Goal: Communication & Community: Answer question/provide support

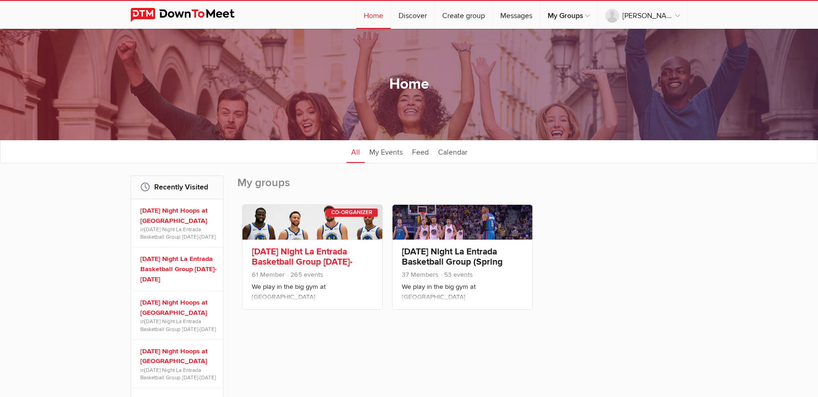
click at [300, 250] on link "[DATE] Night La Entrada Basketball Group [DATE]-[DATE]" at bounding box center [302, 262] width 101 height 32
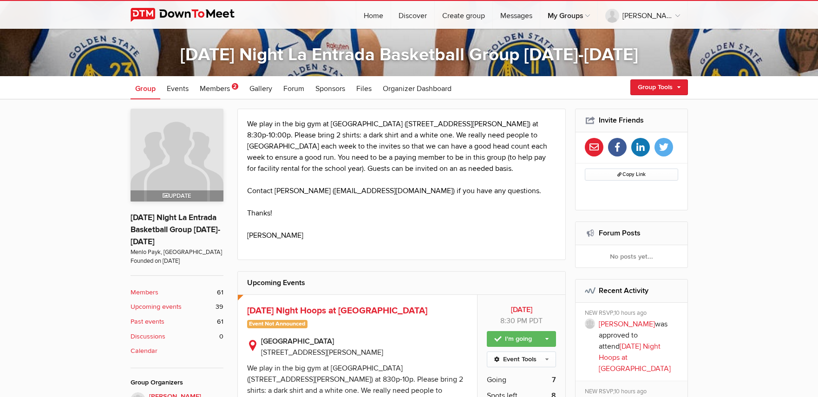
scroll to position [248, 0]
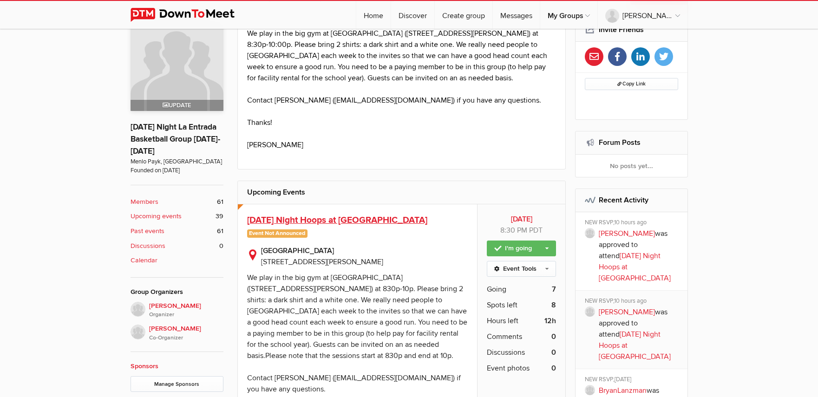
click at [316, 223] on span "[DATE] Night Hoops at [GEOGRAPHIC_DATA]" at bounding box center [337, 220] width 180 height 11
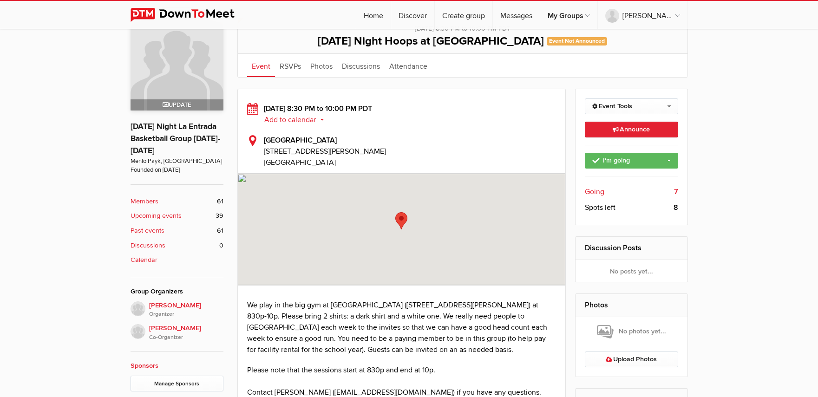
scroll to position [124, 0]
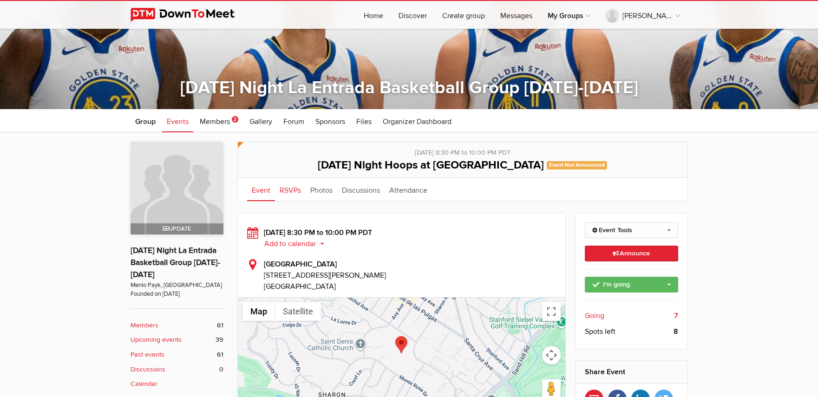
click at [287, 190] on link "RSVPs" at bounding box center [290, 189] width 31 height 23
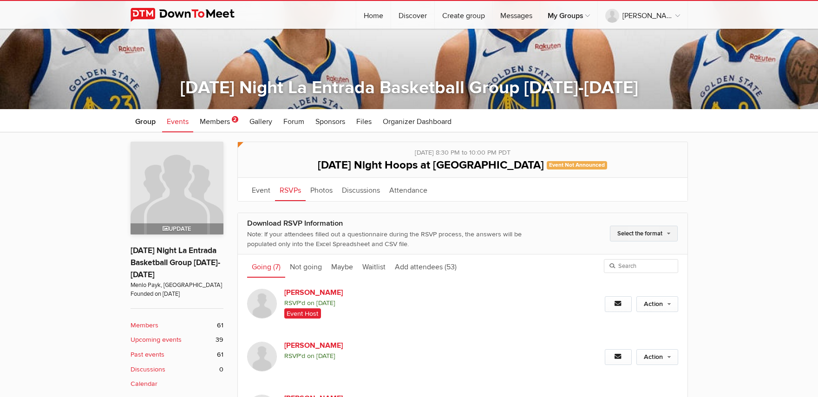
click at [653, 238] on link "Select the format" at bounding box center [644, 234] width 68 height 16
click at [561, 230] on div "Select the format PDF file (Multi-Purpose attendance sheet) Excel spreadsheet C…" at bounding box center [612, 234] width 129 height 32
click at [260, 189] on link "Event" at bounding box center [261, 189] width 28 height 23
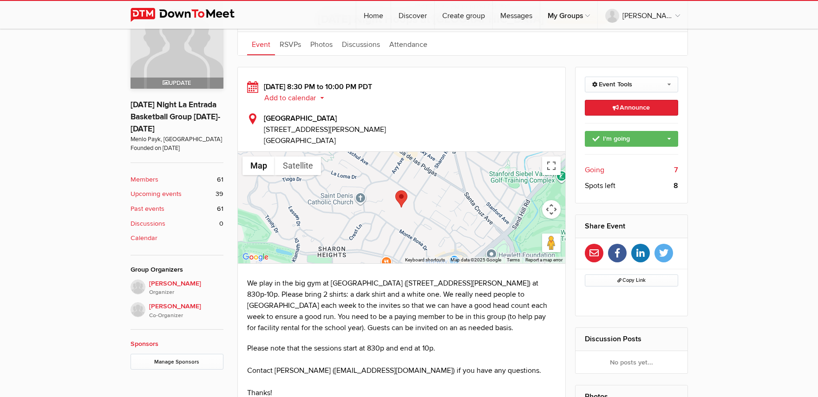
scroll to position [157, 0]
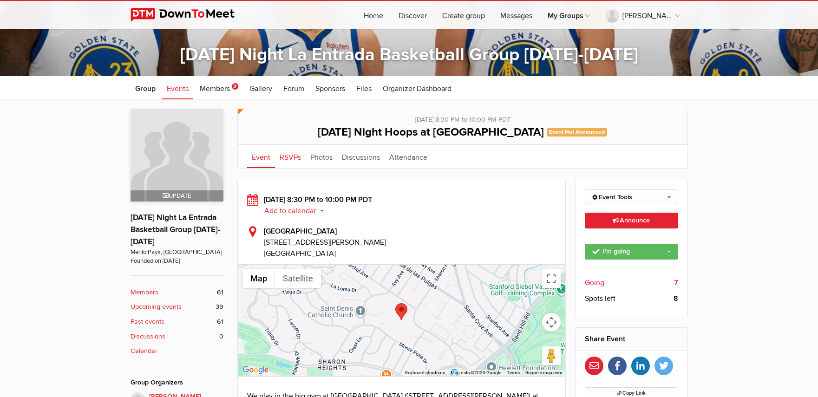
click at [293, 159] on link "RSVPs" at bounding box center [290, 156] width 31 height 23
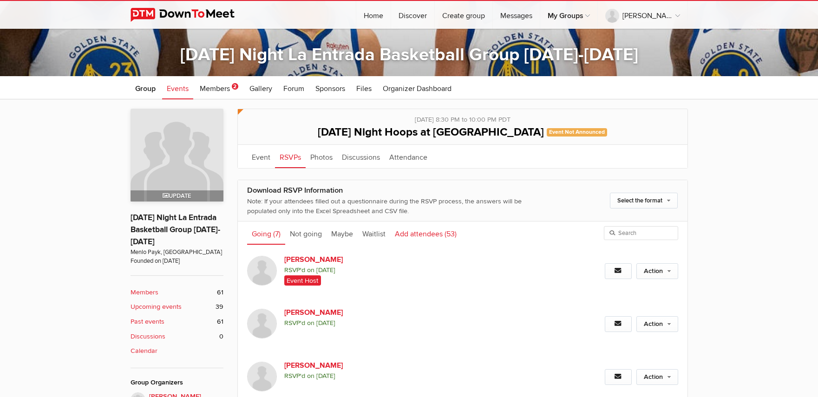
click at [402, 234] on link "Add attendees (53)" at bounding box center [425, 233] width 71 height 23
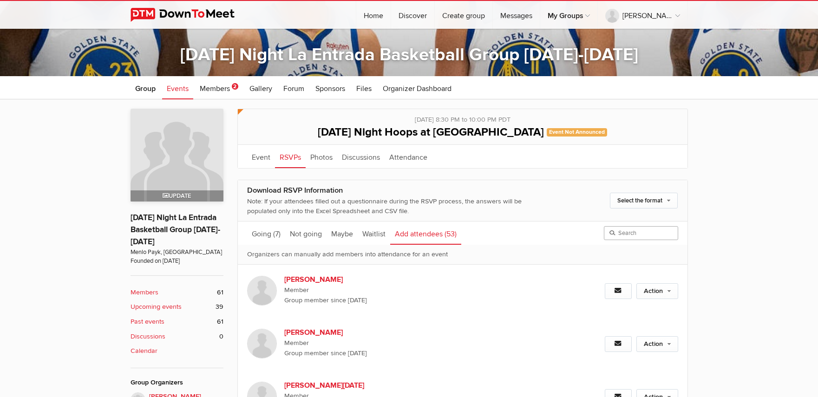
click at [632, 232] on input "search" at bounding box center [641, 233] width 74 height 14
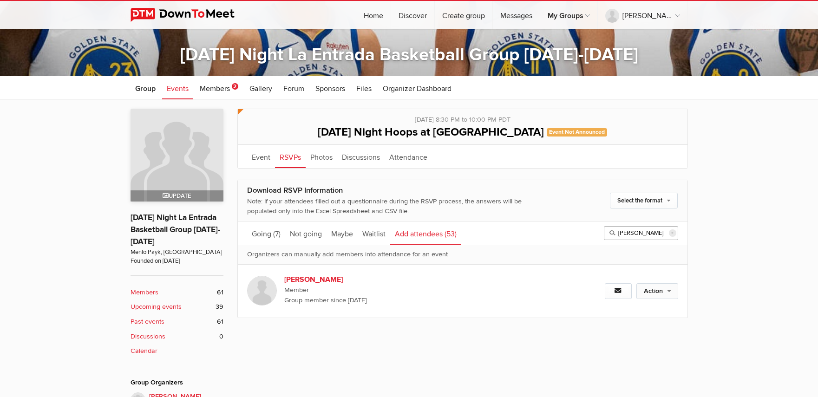
type input "[PERSON_NAME]"
click at [651, 288] on link "Action" at bounding box center [657, 291] width 42 height 16
click at [591, 310] on link "Set as Going" at bounding box center [626, 311] width 101 height 14
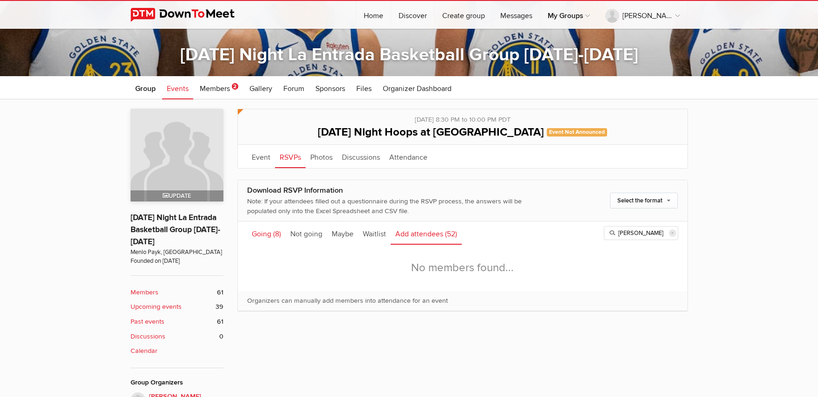
click at [261, 233] on link "Going (8)" at bounding box center [266, 233] width 39 height 23
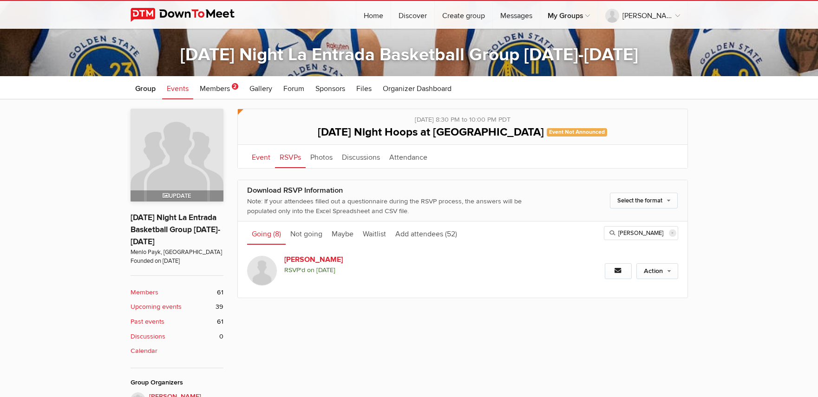
click at [258, 156] on link "Event" at bounding box center [261, 156] width 28 height 23
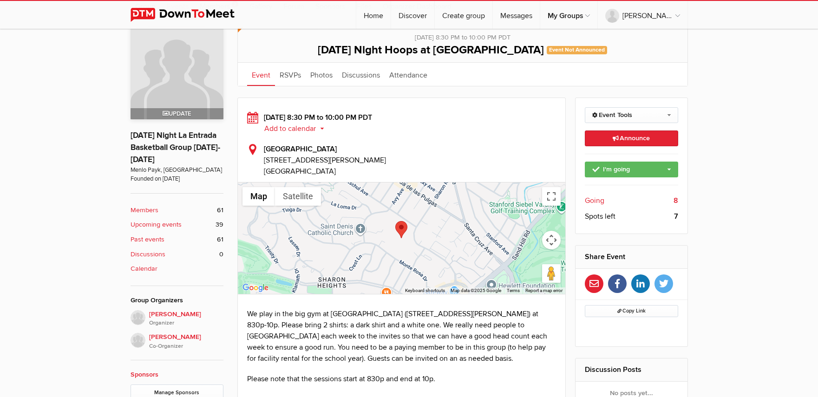
scroll to position [176, 0]
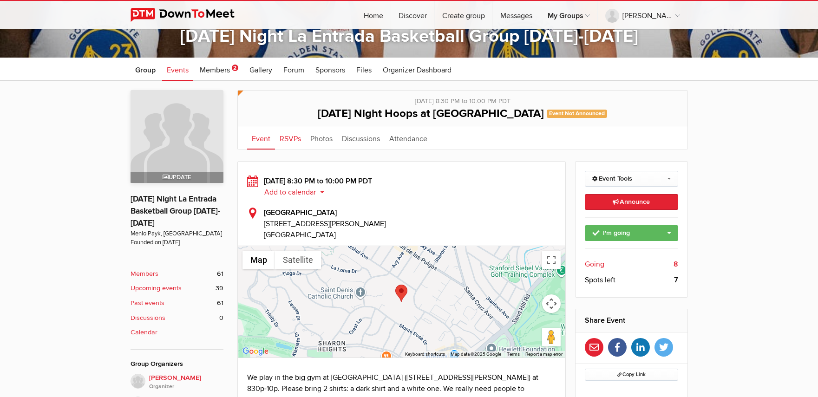
click at [284, 145] on link "RSVPs" at bounding box center [290, 137] width 31 height 23
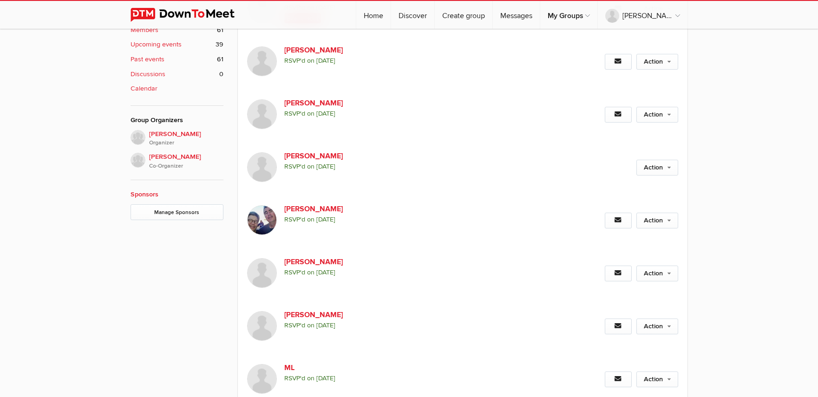
scroll to position [424, 0]
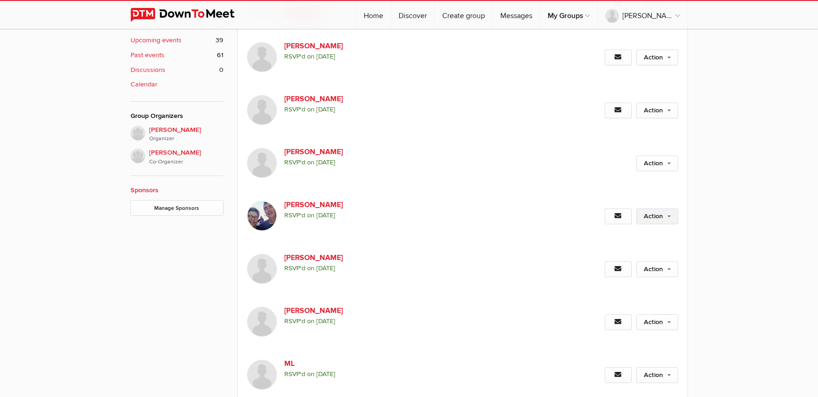
click at [662, 214] on link "Action" at bounding box center [657, 217] width 42 height 16
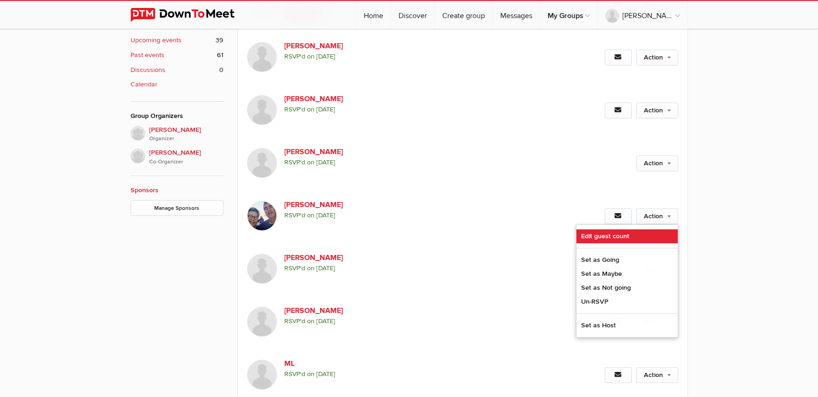
click at [619, 238] on link "Edit guest count" at bounding box center [626, 236] width 101 height 14
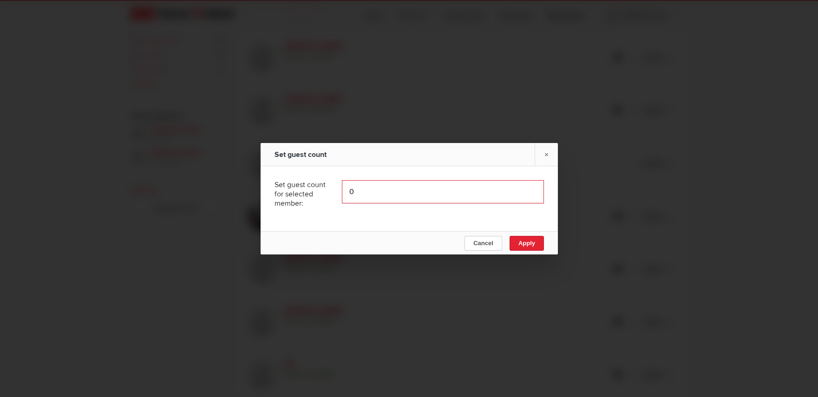
click at [374, 188] on input "0" at bounding box center [443, 191] width 202 height 23
type input "1"
click at [530, 247] on button "Apply" at bounding box center [526, 243] width 34 height 15
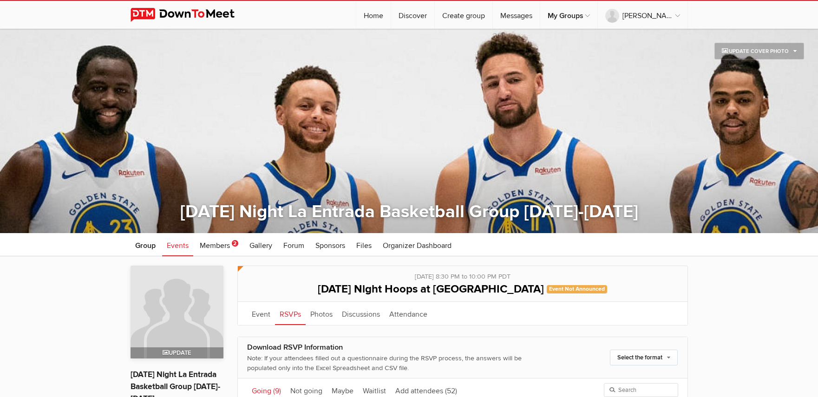
scroll to position [124, 0]
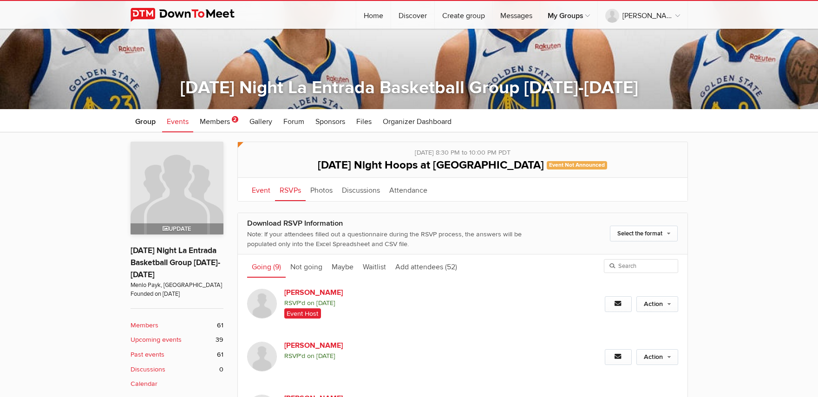
click at [258, 190] on link "Event" at bounding box center [261, 189] width 28 height 23
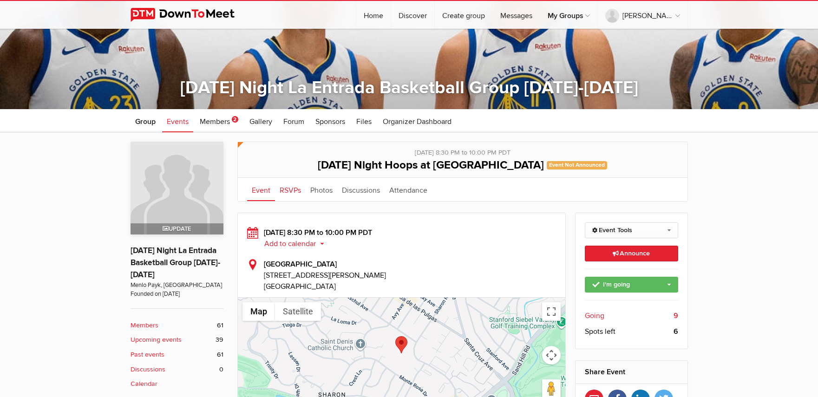
click at [284, 191] on link "RSVPs" at bounding box center [290, 189] width 31 height 23
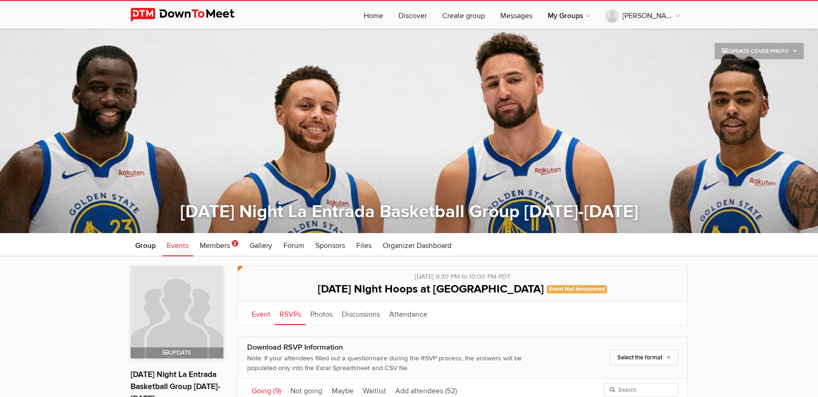
click at [254, 314] on link "Event" at bounding box center [261, 313] width 28 height 23
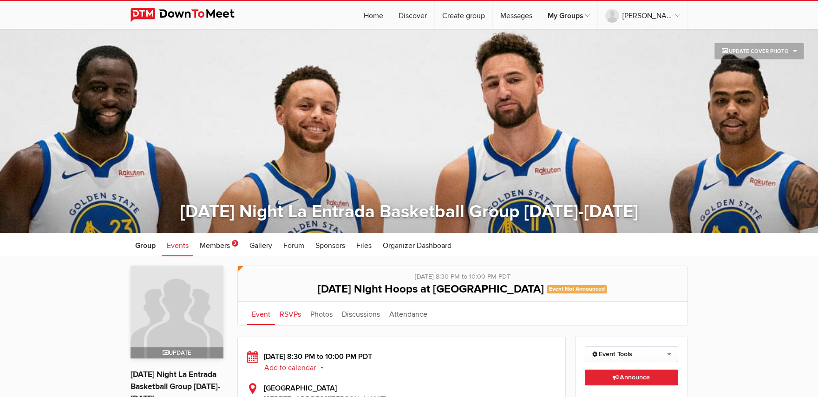
click at [290, 312] on link "RSVPs" at bounding box center [290, 313] width 31 height 23
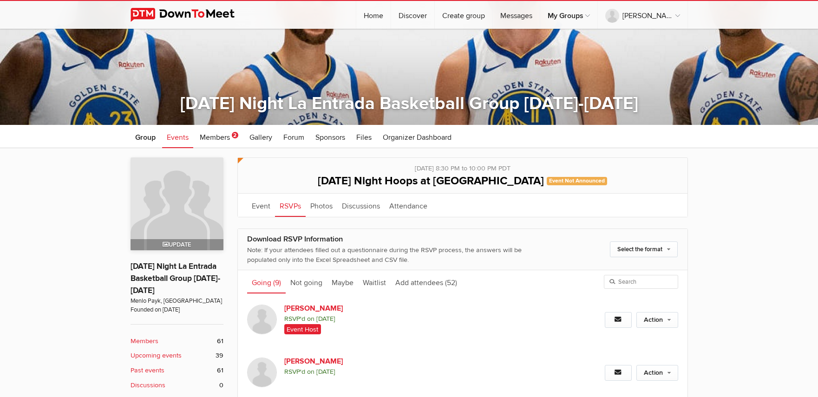
scroll to position [124, 0]
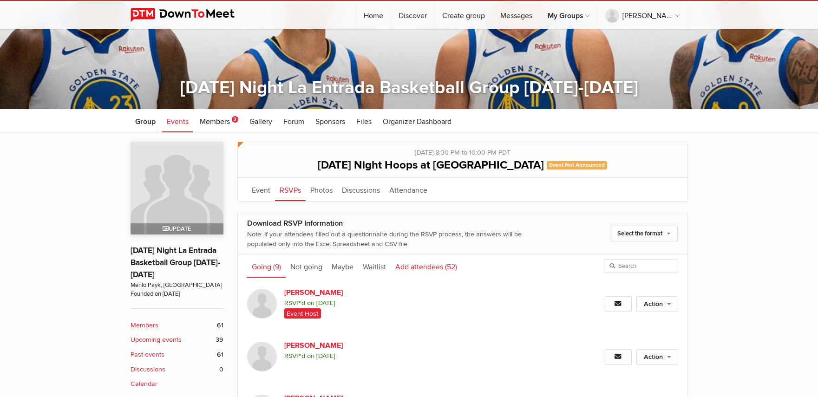
click at [415, 267] on link "Add attendees (52)" at bounding box center [426, 265] width 71 height 23
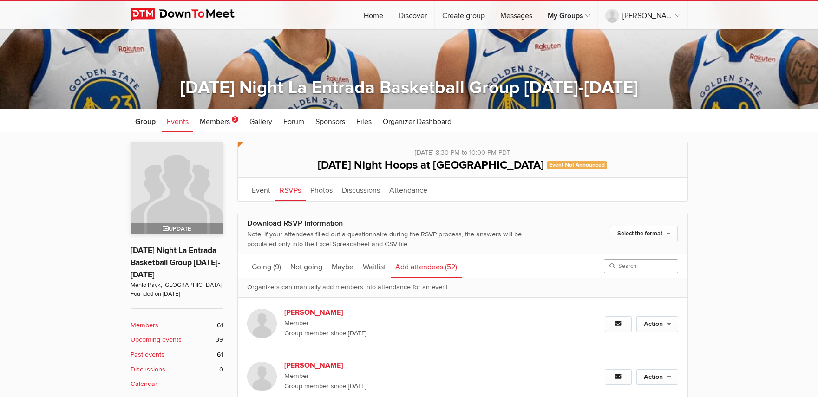
click at [645, 267] on input "search" at bounding box center [641, 266] width 74 height 14
click at [655, 321] on link "Action" at bounding box center [657, 324] width 42 height 16
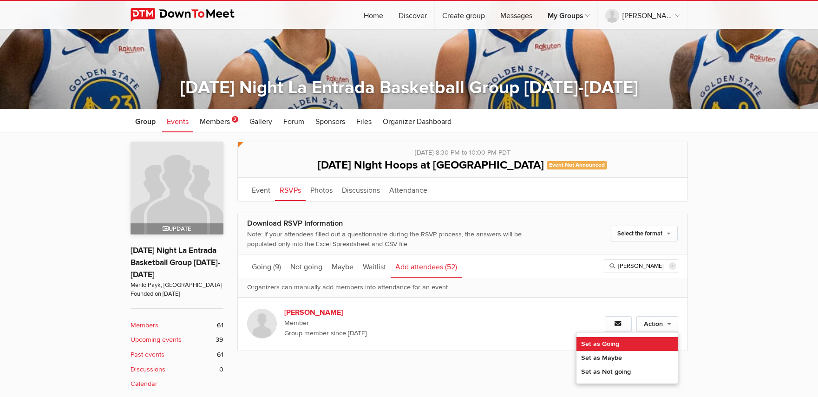
click at [602, 345] on link "Set as Going" at bounding box center [626, 344] width 101 height 14
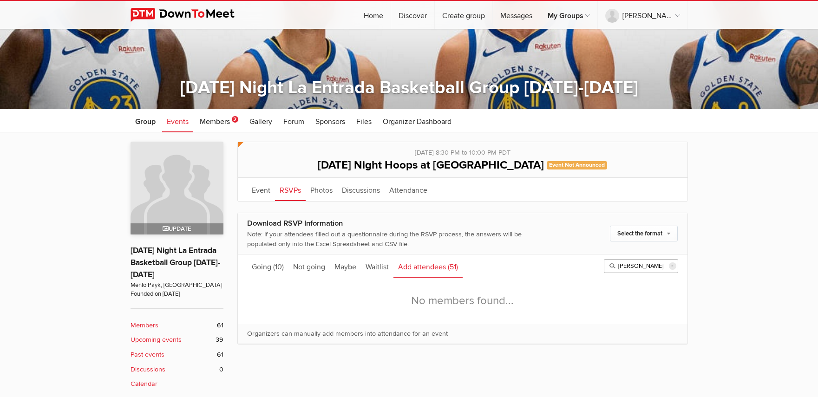
click at [626, 270] on input "[PERSON_NAME]" at bounding box center [641, 266] width 74 height 14
type input "[PERSON_NAME]"
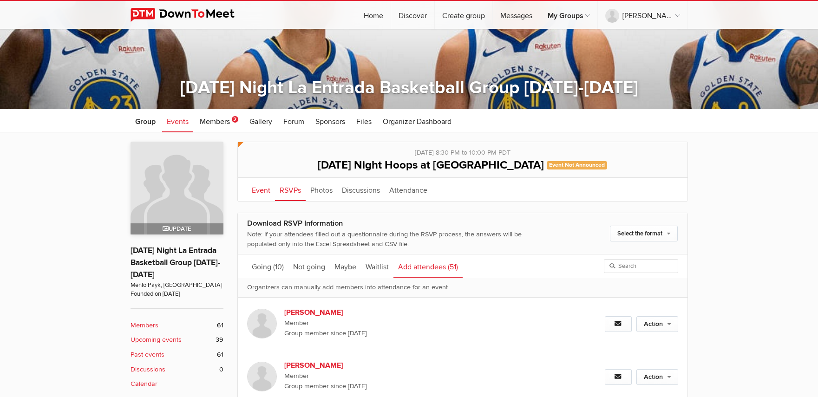
click at [266, 194] on link "Event" at bounding box center [261, 189] width 28 height 23
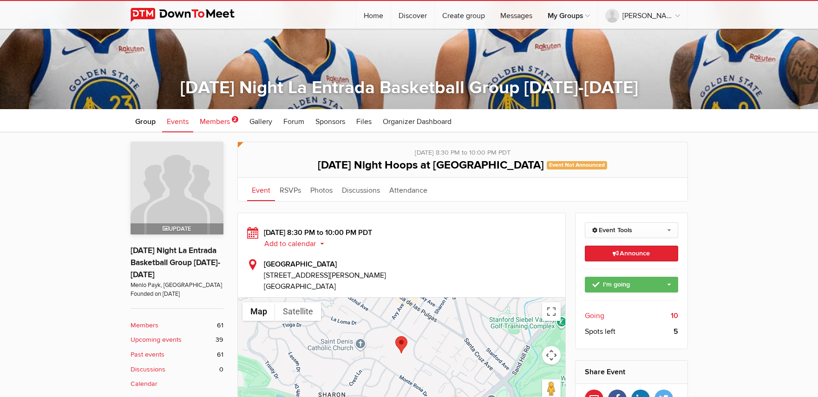
click at [212, 123] on span "Members" at bounding box center [215, 121] width 30 height 9
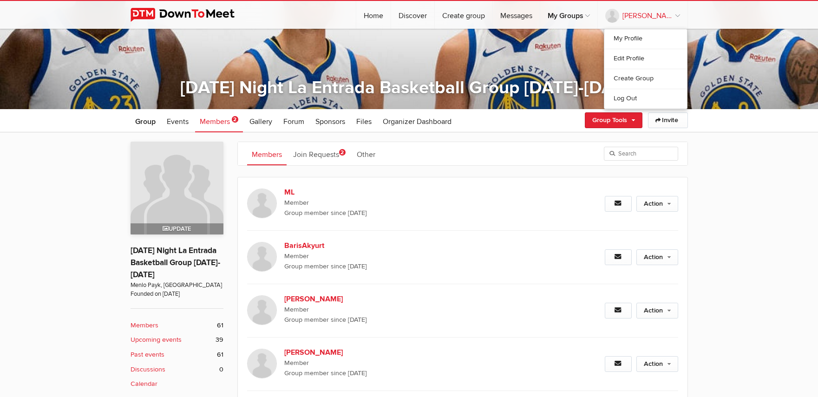
click at [667, 16] on link "[PERSON_NAME]" at bounding box center [643, 15] width 90 height 28
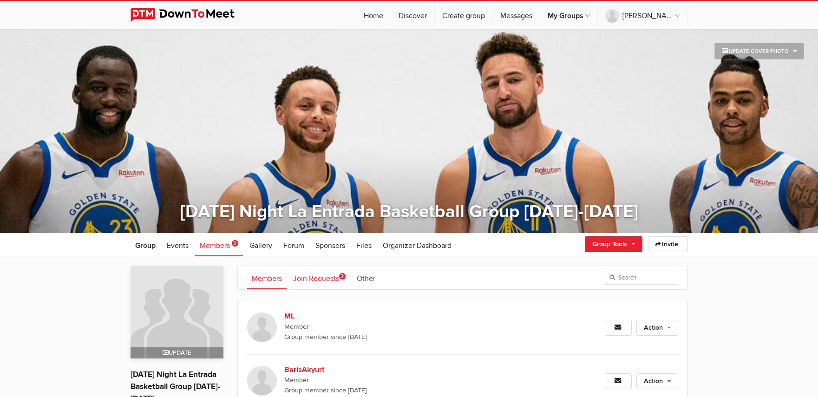
click at [315, 281] on link "Join Requests 2" at bounding box center [319, 277] width 62 height 23
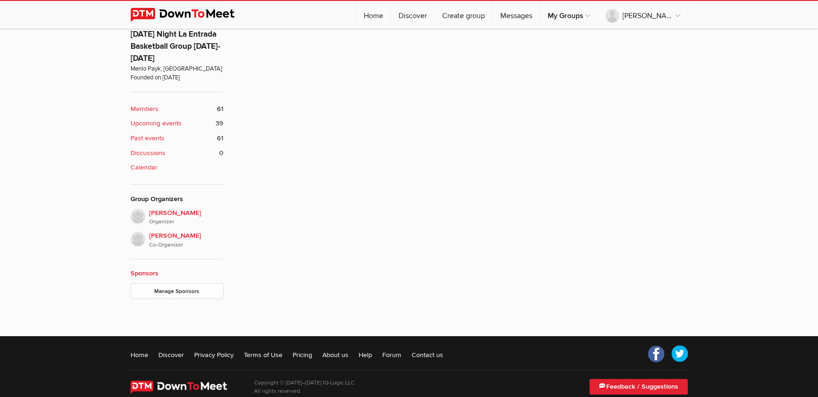
scroll to position [358, 0]
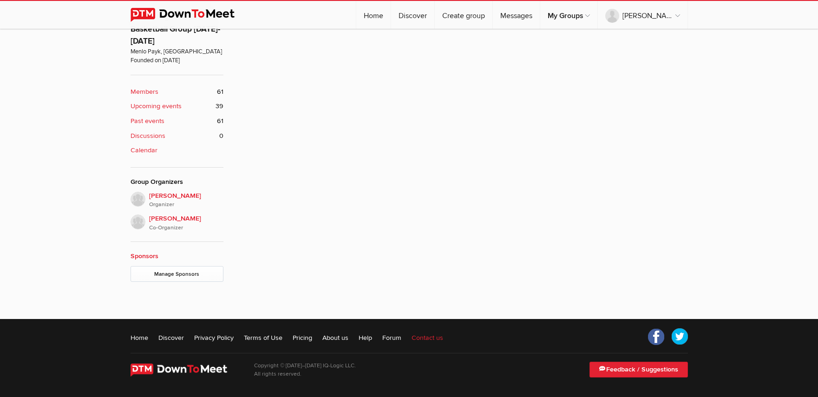
click at [436, 333] on link "Contact us" at bounding box center [427, 337] width 32 height 9
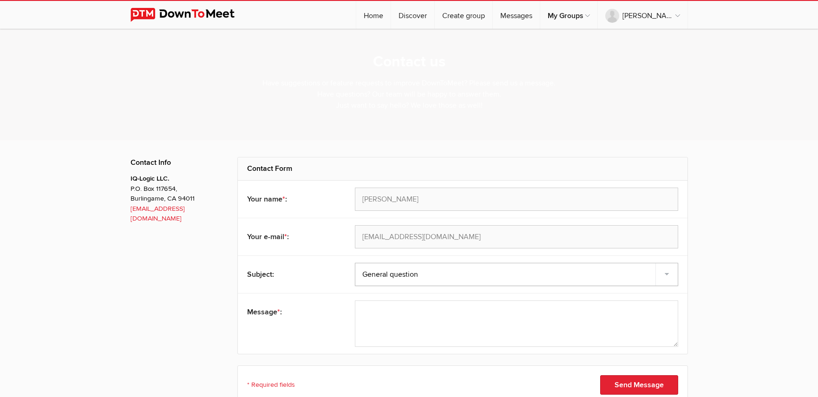
click at [411, 278] on select "Feedback Suggestion Report a problem General question" at bounding box center [516, 274] width 323 height 23
select select "problem"
click at [355, 263] on select "Feedback Suggestion Report a problem General question" at bounding box center [516, 274] width 323 height 23
click at [397, 326] on textarea at bounding box center [516, 323] width 323 height 46
click at [745, 88] on div "Contact us Have suggestions or feature requests to improve DownToMeet? Please s…" at bounding box center [409, 84] width 818 height 111
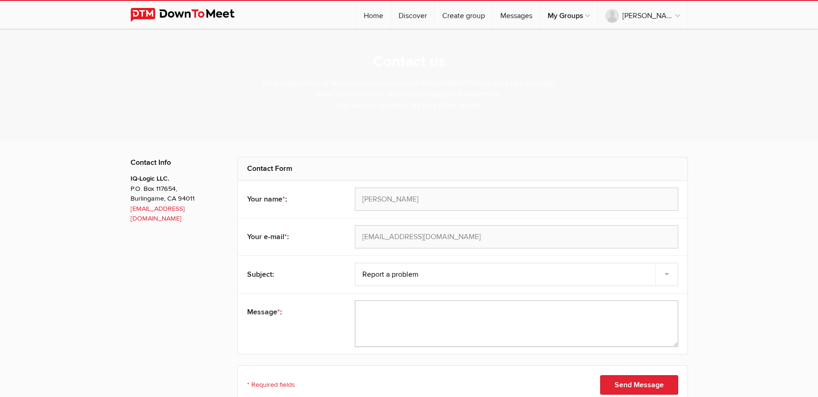
click at [417, 333] on textarea at bounding box center [516, 323] width 323 height 46
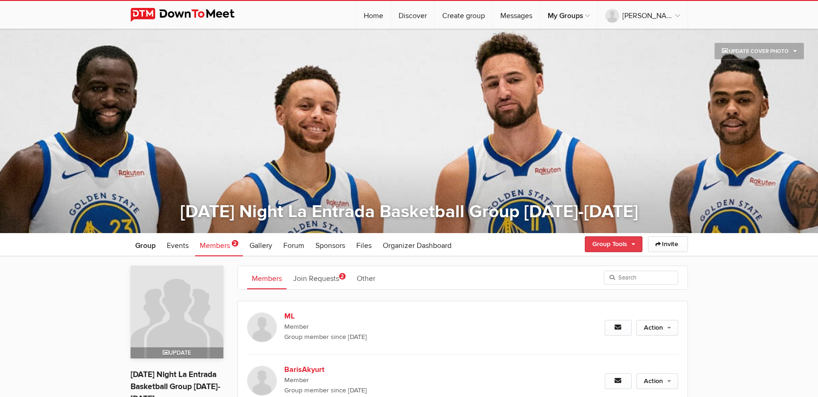
click at [617, 245] on link "Group Tools" at bounding box center [614, 244] width 58 height 16
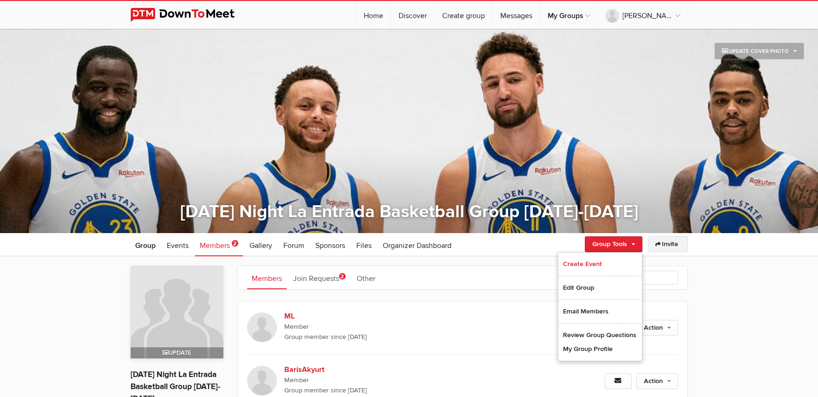
click at [666, 249] on link "Invite" at bounding box center [668, 244] width 40 height 16
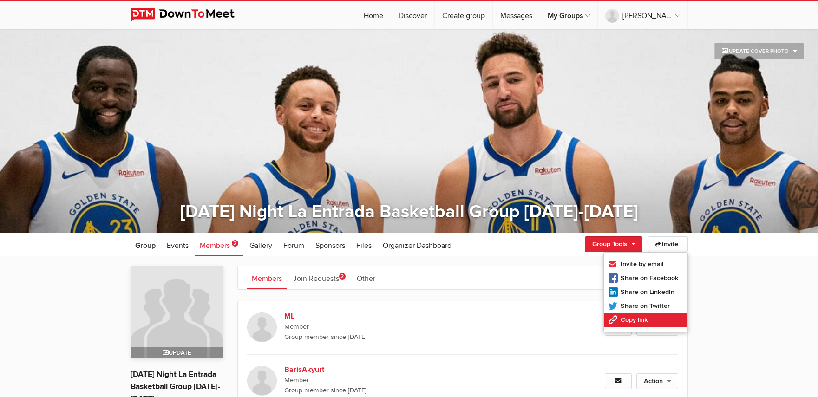
click at [622, 320] on link "Copy link" at bounding box center [646, 320] width 84 height 14
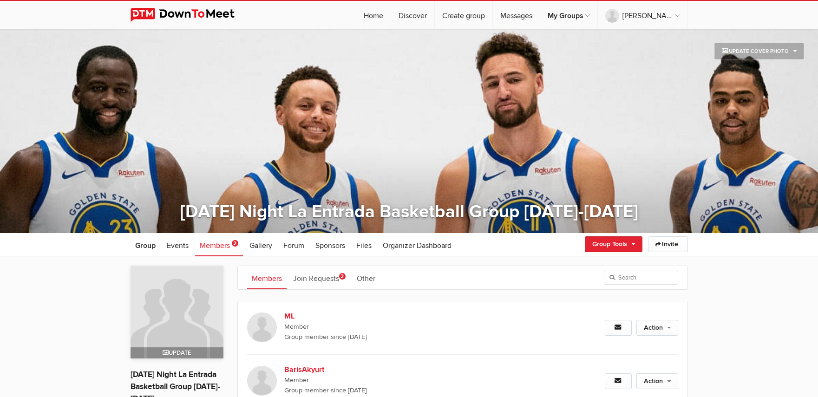
type input "[URL][DOMAIN_NAME]"
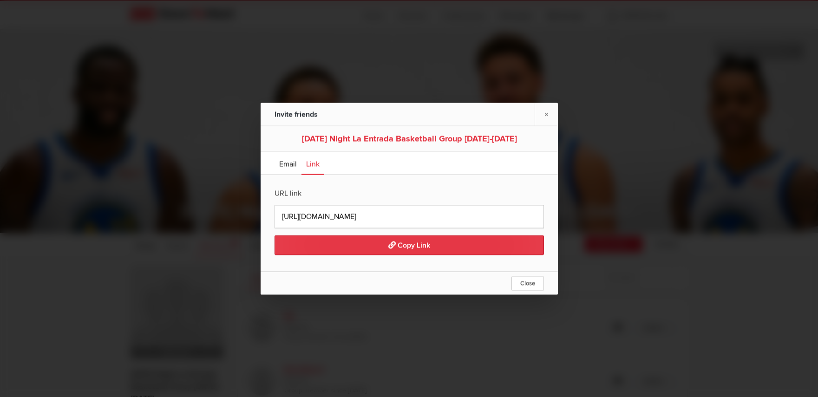
click at [402, 246] on span "Copy Link" at bounding box center [409, 245] width 42 height 9
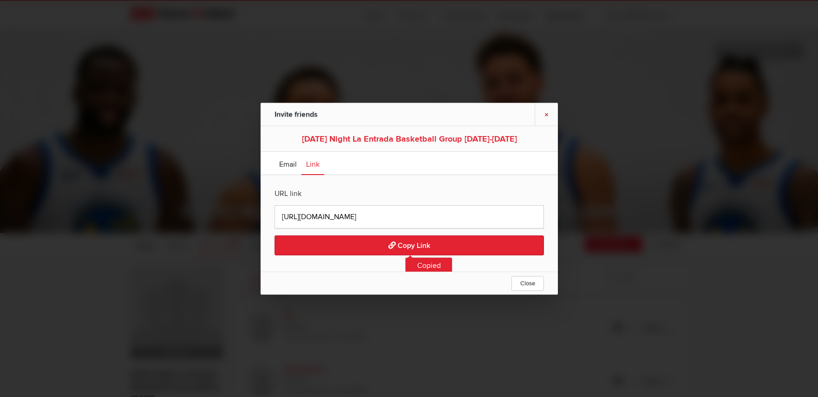
click at [548, 110] on link "×" at bounding box center [545, 114] width 23 height 23
